Goal: Information Seeking & Learning: Learn about a topic

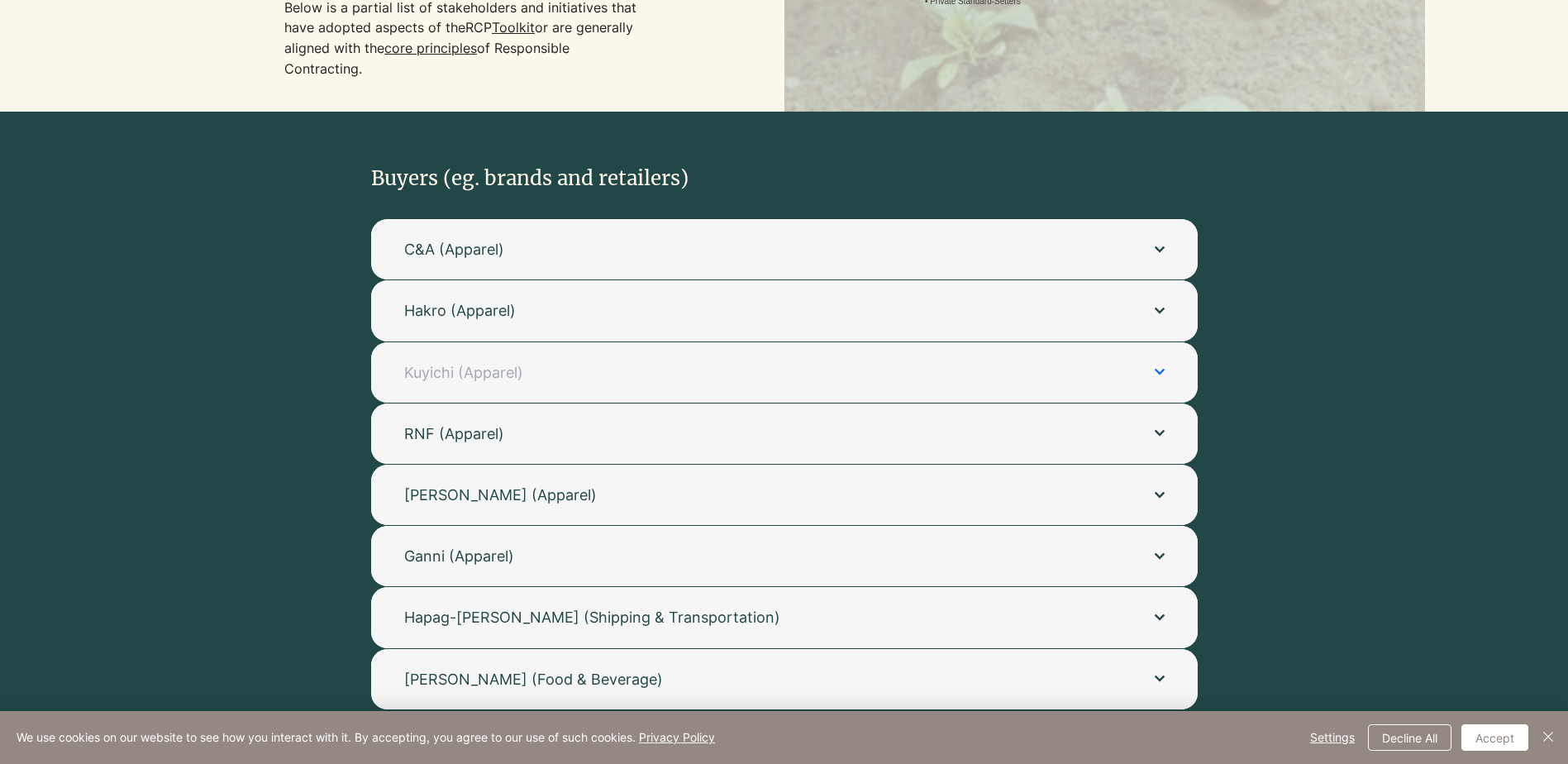
scroll to position [413, 0]
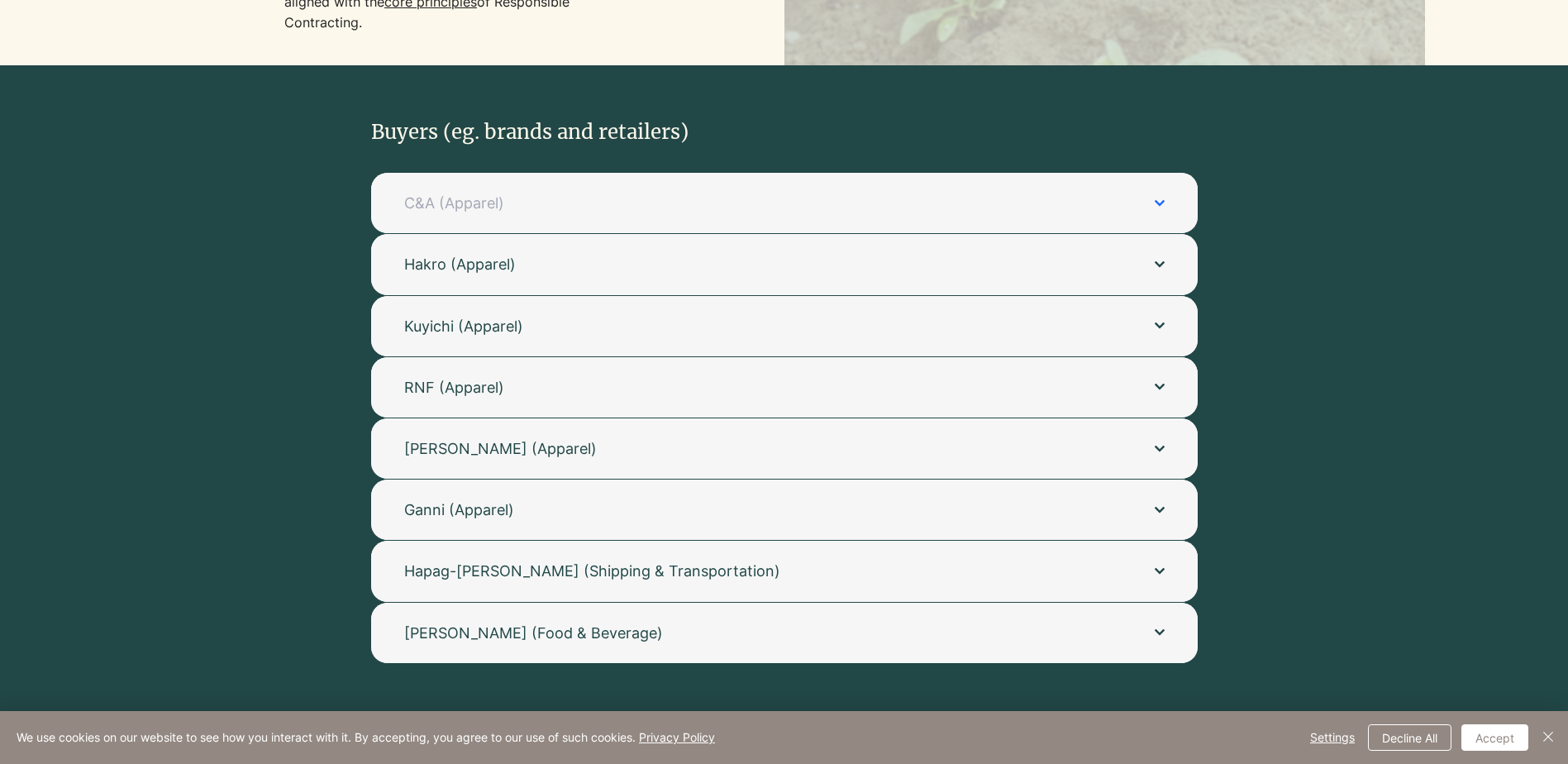
click at [913, 210] on span "C&A (Apparel)" at bounding box center [763, 202] width 718 height 21
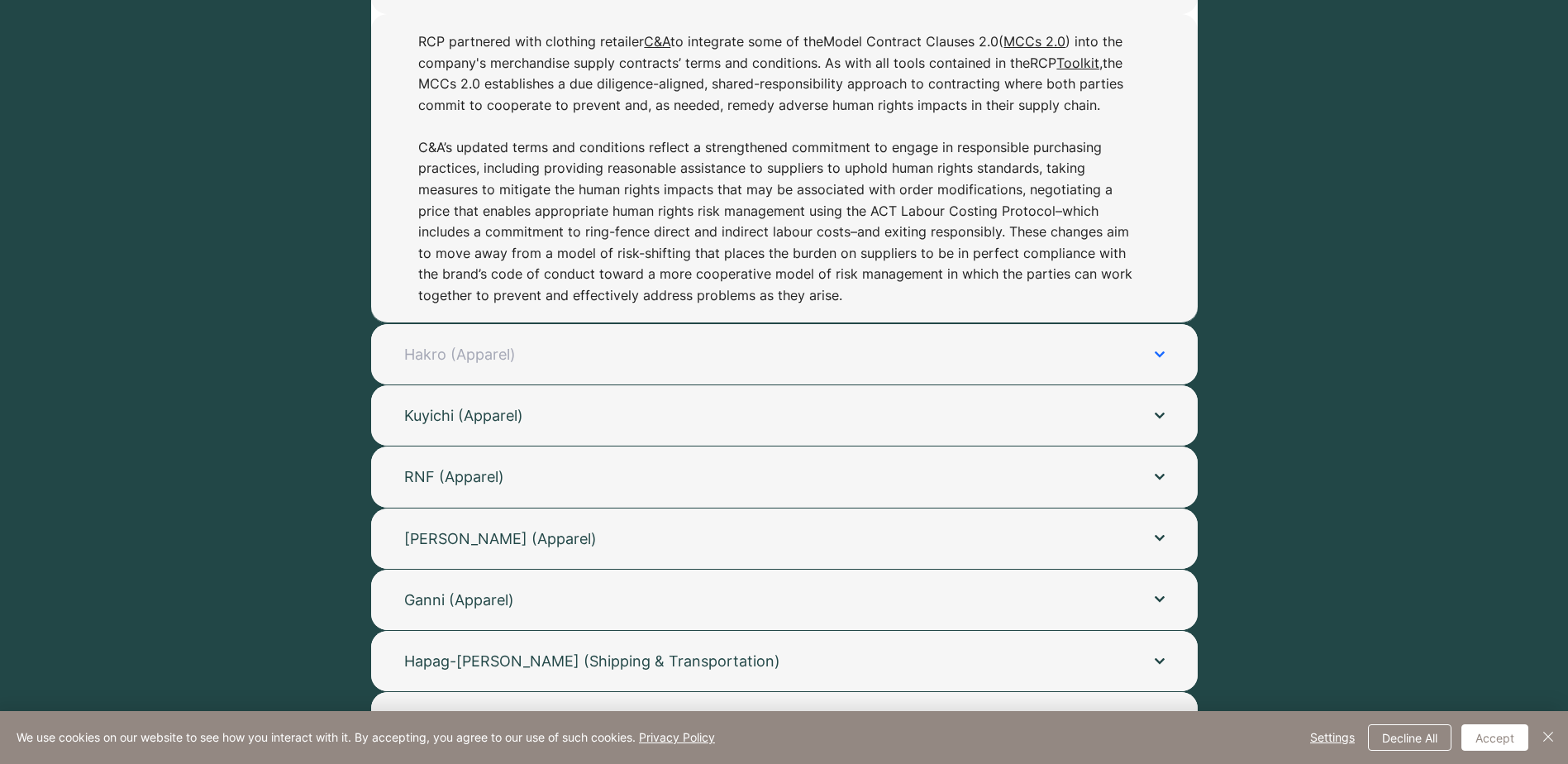
scroll to position [661, 0]
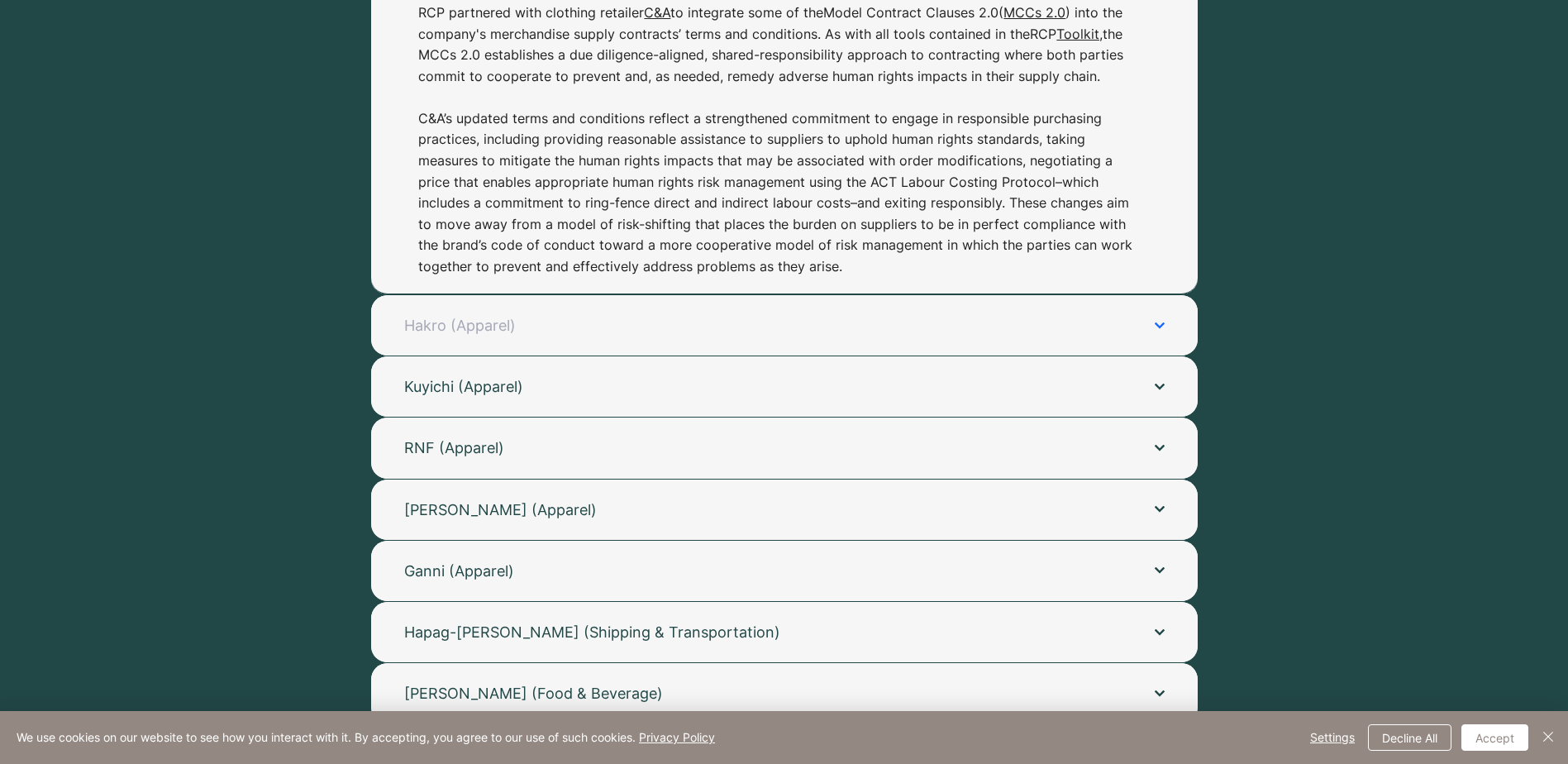
click at [719, 327] on span "Hakro (Apparel)" at bounding box center [763, 325] width 718 height 21
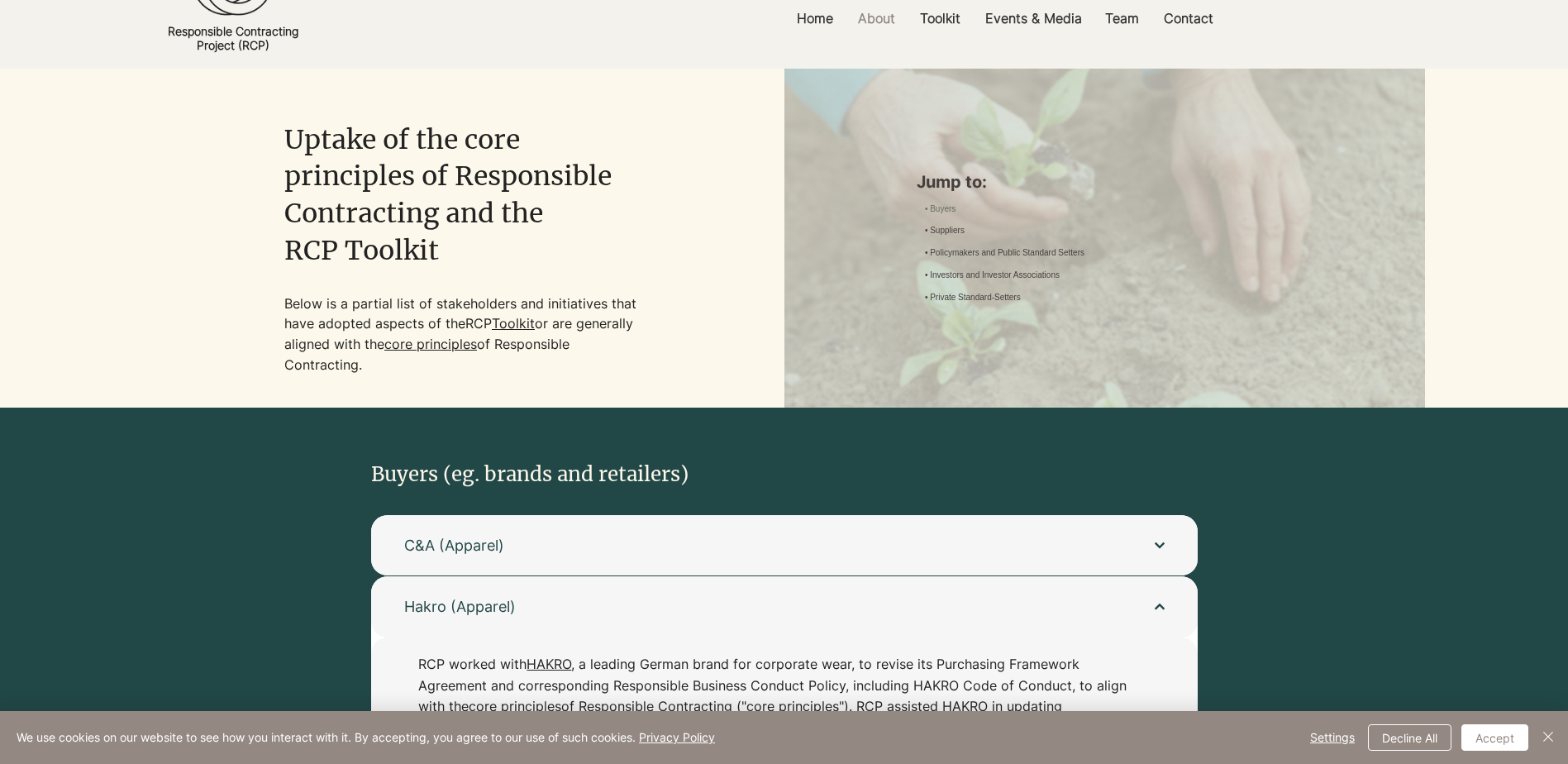
scroll to position [0, 0]
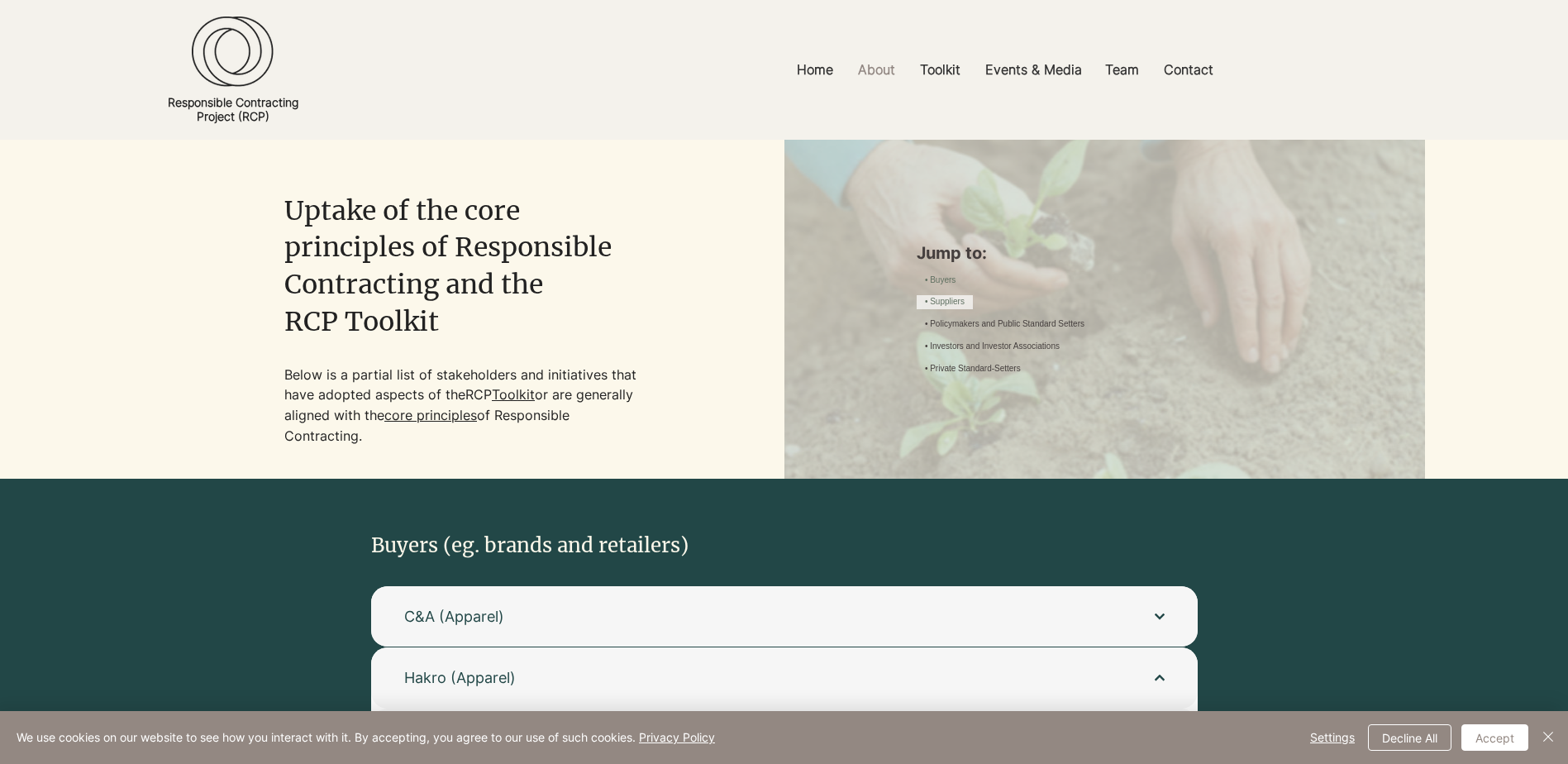
click at [965, 296] on link "• Suppliers" at bounding box center [945, 302] width 40 height 12
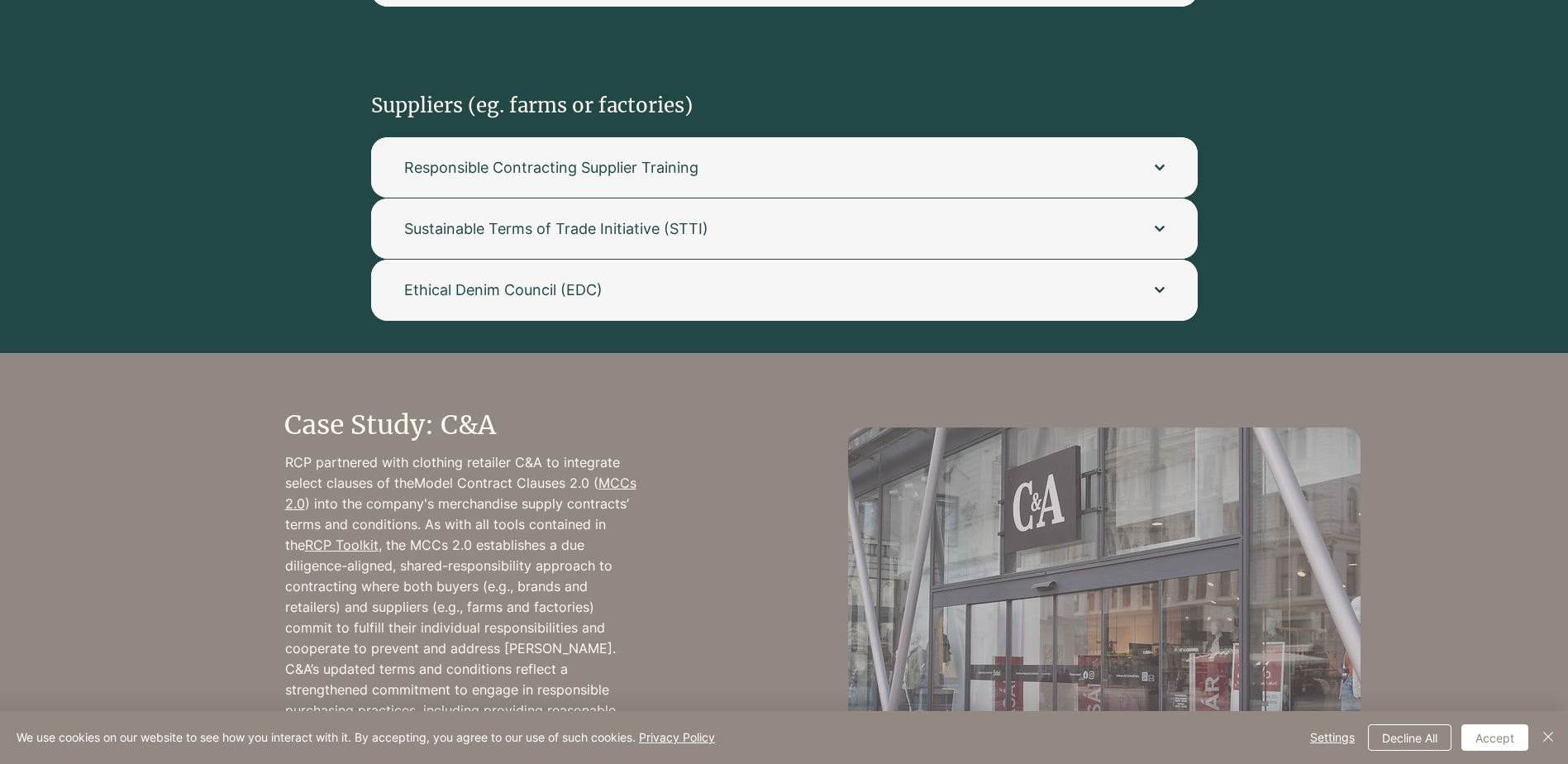
scroll to position [1439, 0]
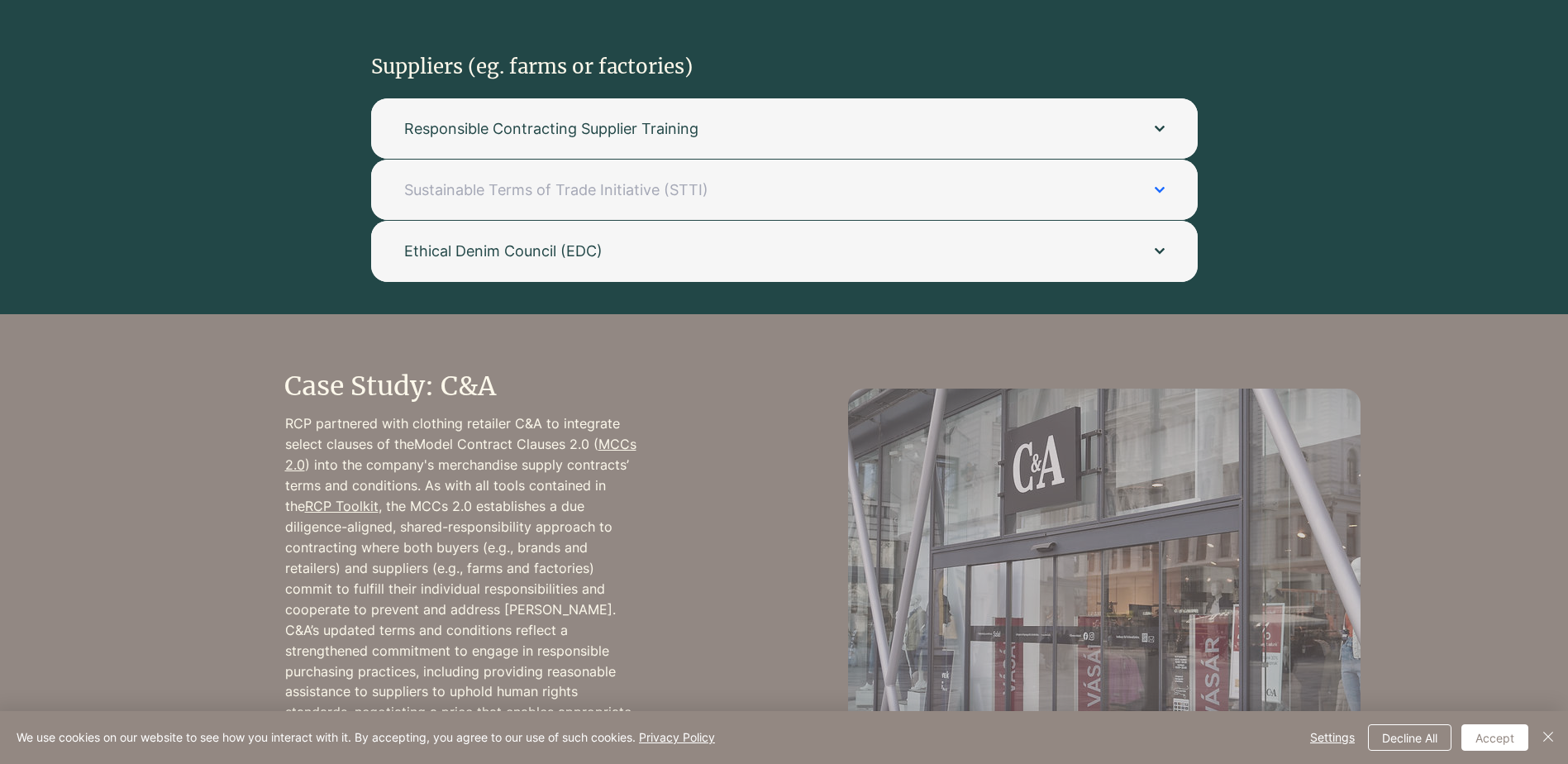
click at [780, 191] on span "Sustainable Terms of Trade Initiative (STTI)" at bounding box center [763, 189] width 718 height 21
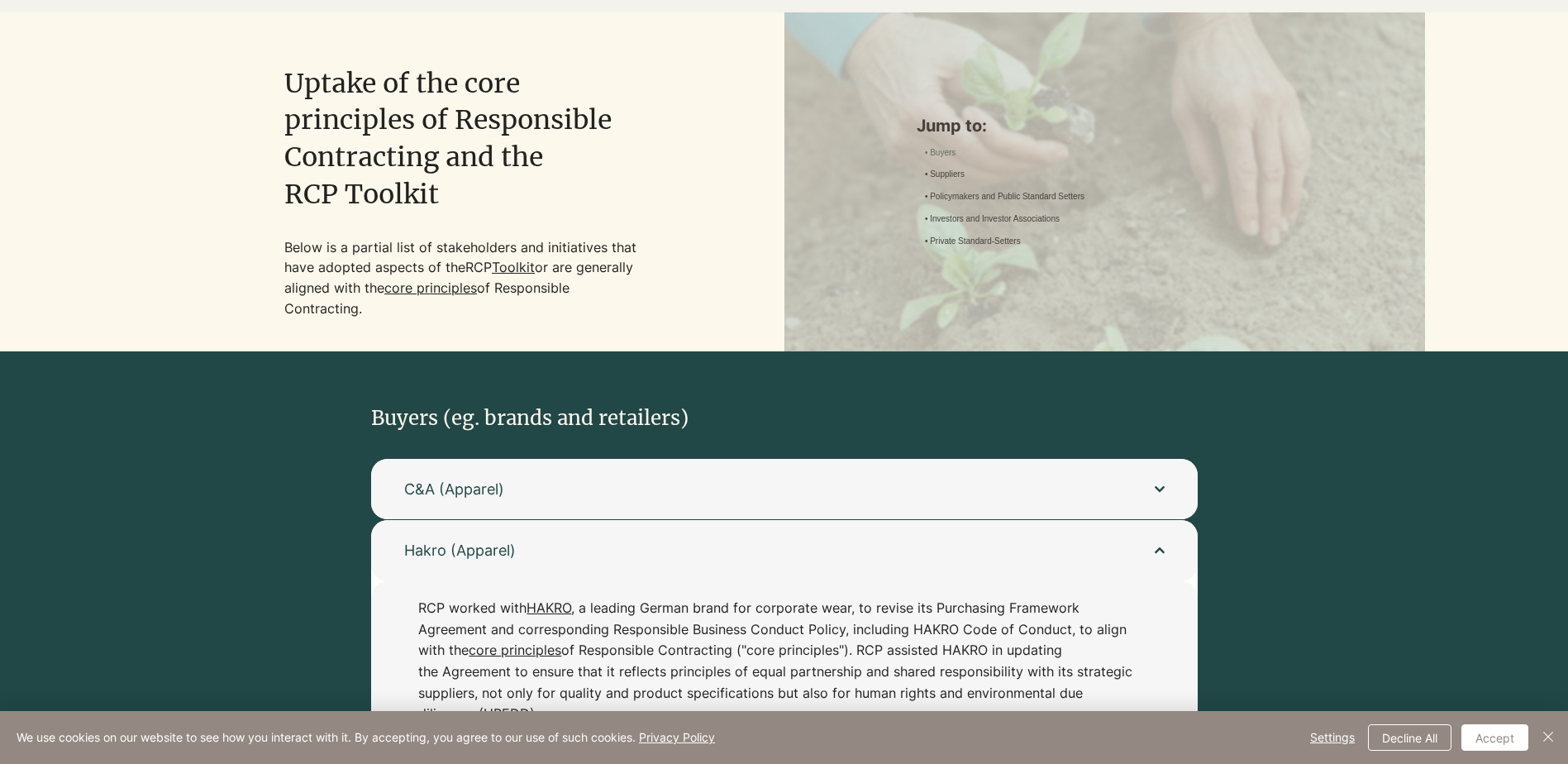
scroll to position [0, 0]
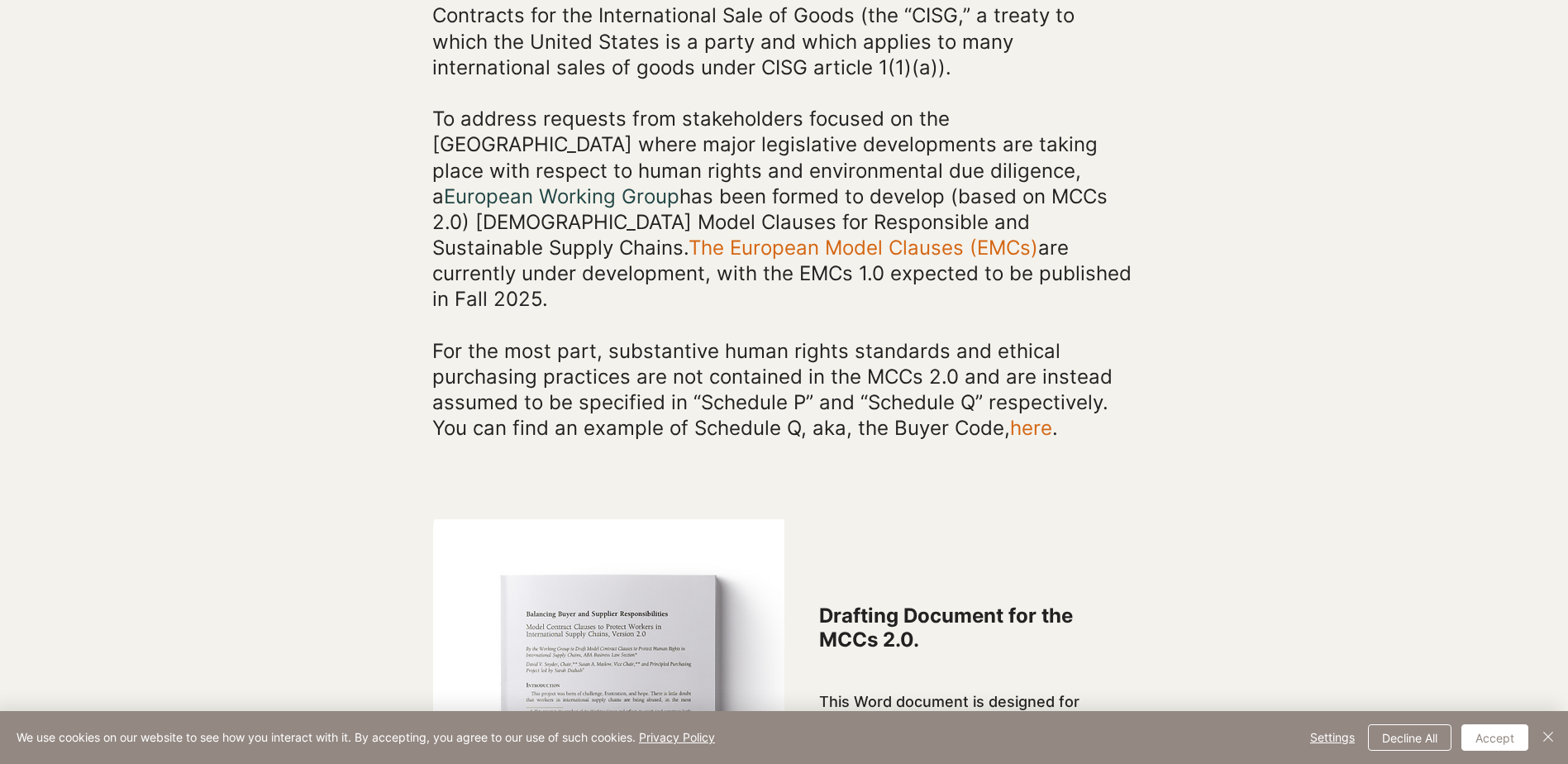
scroll to position [827, 0]
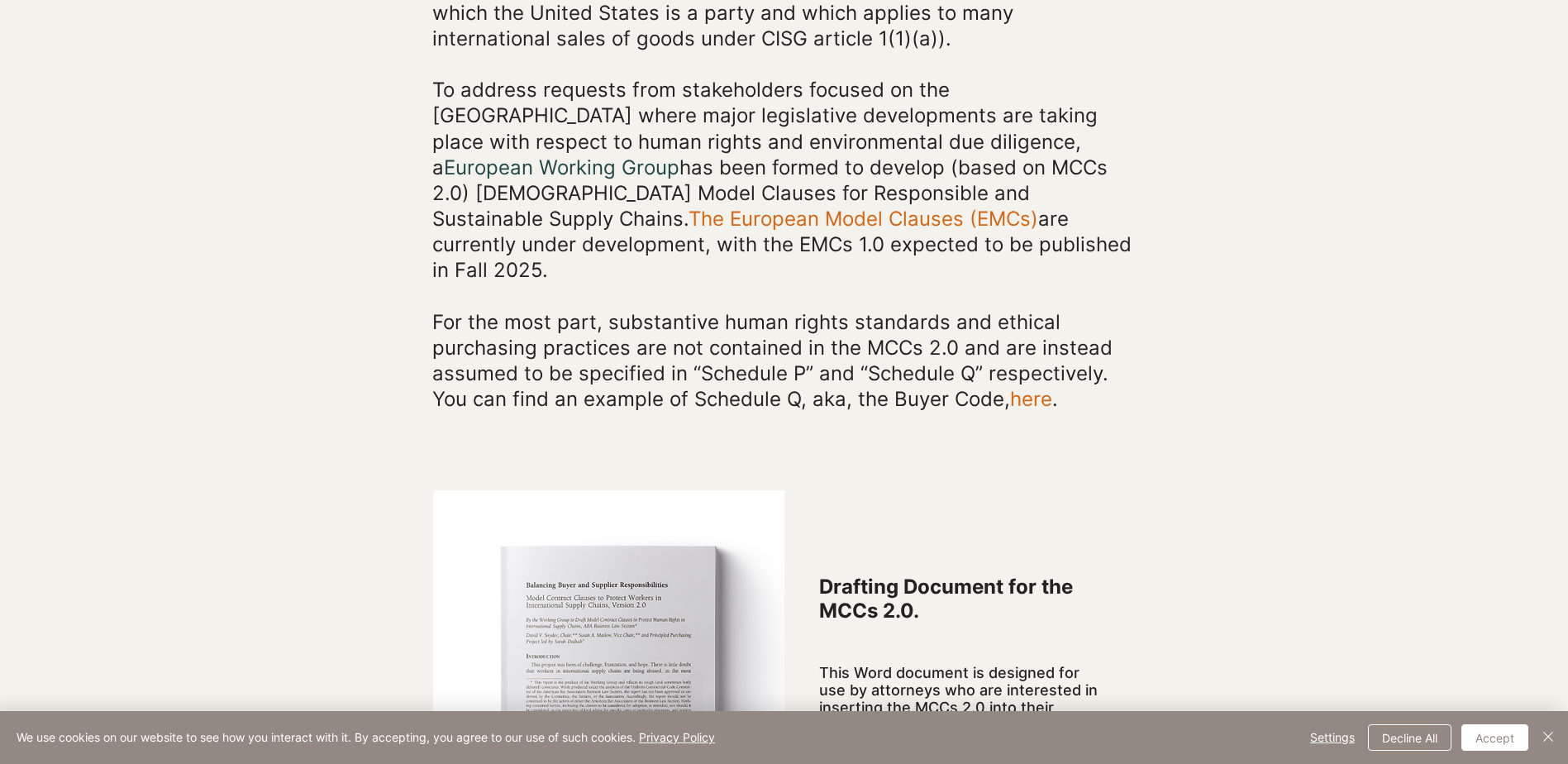
click at [985, 206] on link "The European Model Clauses (EMCs)" at bounding box center [864, 218] width 350 height 24
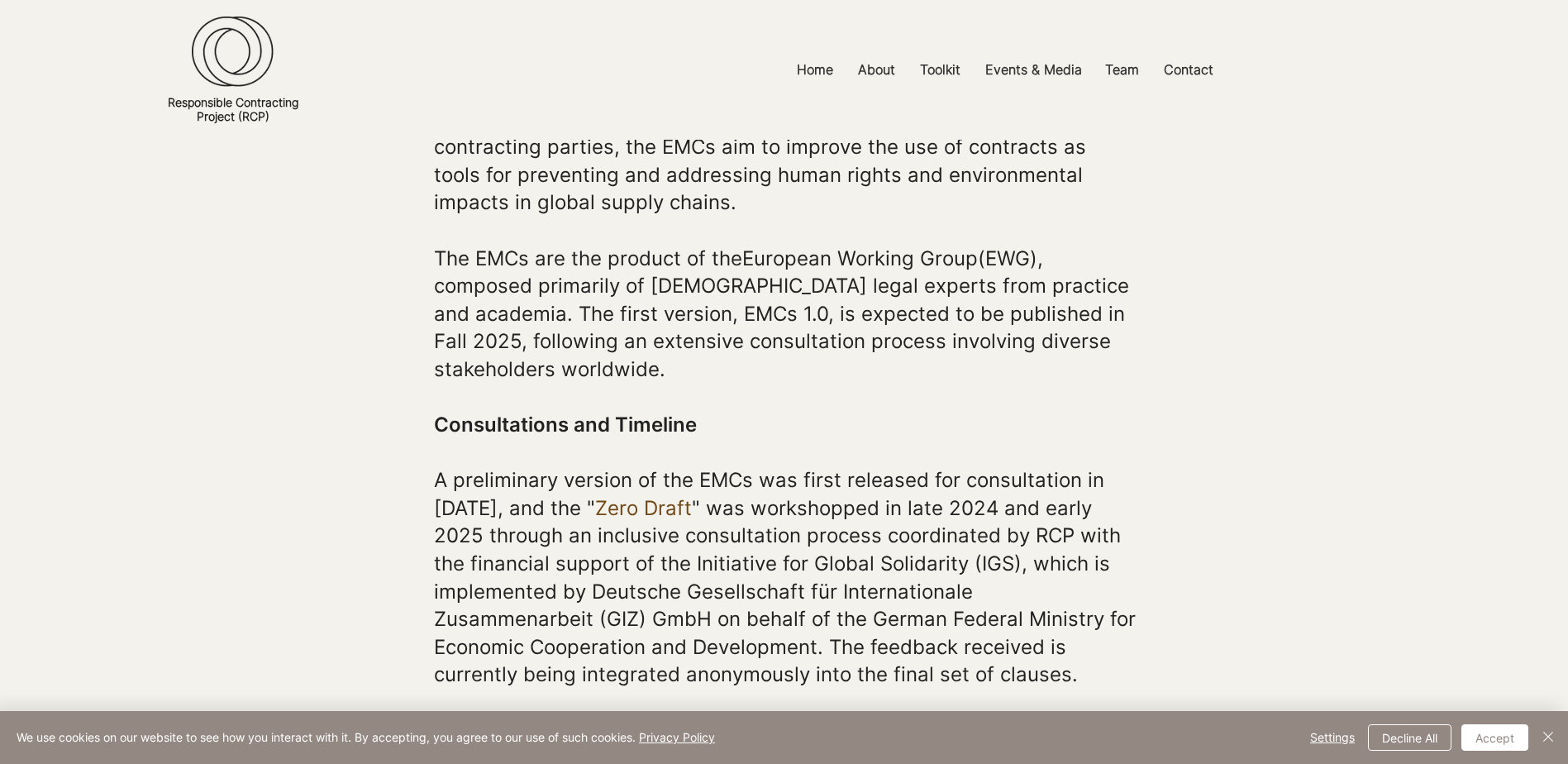
scroll to position [578, 0]
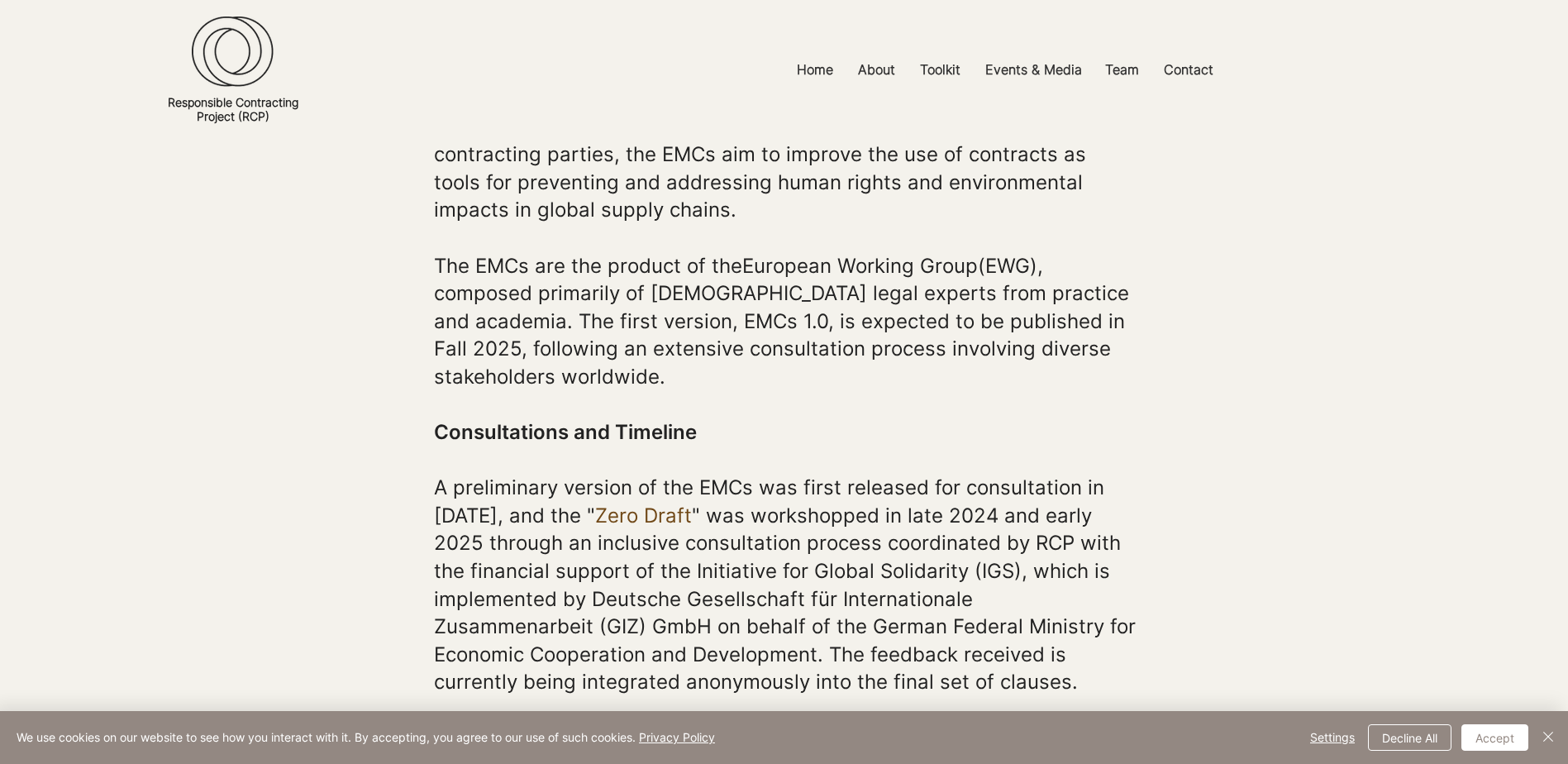
click at [674, 353] on span "The EMCs are the product of the European Working Group (EWG), composed primaril…" at bounding box center [782, 321] width 695 height 135
